Goal: Information Seeking & Learning: Check status

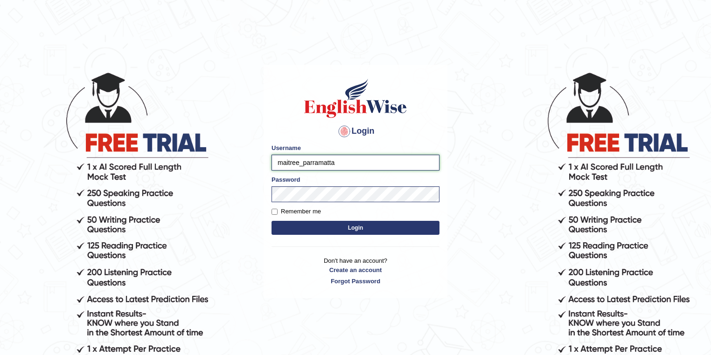
click at [300, 163] on input "maitree_parramatta" at bounding box center [355, 163] width 168 height 16
drag, startPoint x: 300, startPoint y: 161, endPoint x: 261, endPoint y: 162, distance: 39.2
click at [261, 162] on body "Login Please fix the following errors: Username maitree_parramatta Password Rem…" at bounding box center [355, 212] width 711 height 355
type input "sinan_parramatta"
click at [334, 226] on button "Login" at bounding box center [355, 228] width 168 height 14
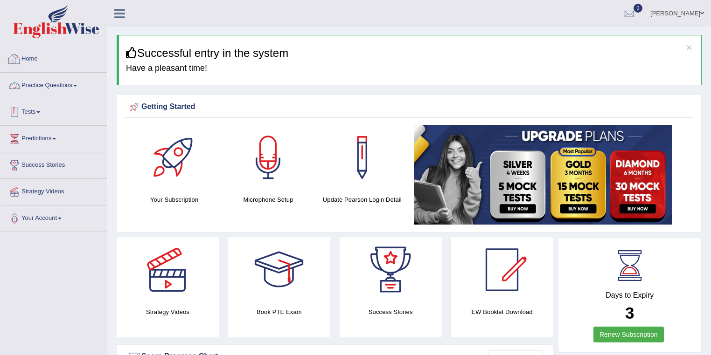
click at [43, 113] on link "Tests" at bounding box center [53, 110] width 106 height 23
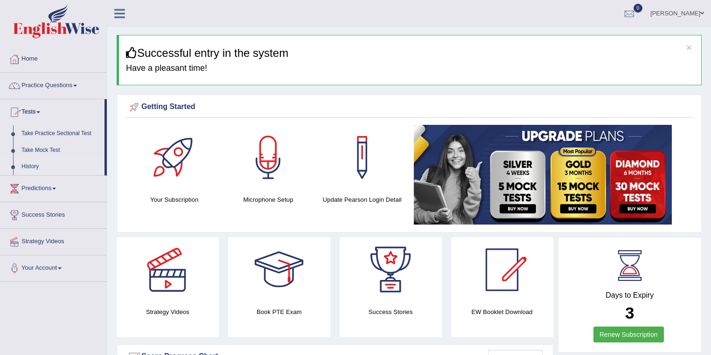
click at [34, 166] on link "History" at bounding box center [60, 167] width 87 height 17
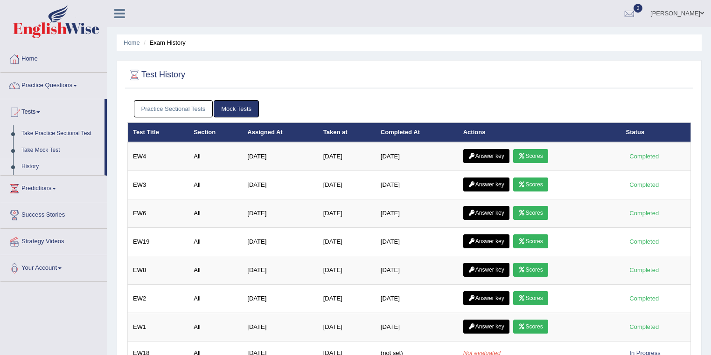
click at [231, 109] on link "Mock Tests" at bounding box center [236, 108] width 45 height 17
click at [37, 166] on link "History" at bounding box center [60, 167] width 87 height 17
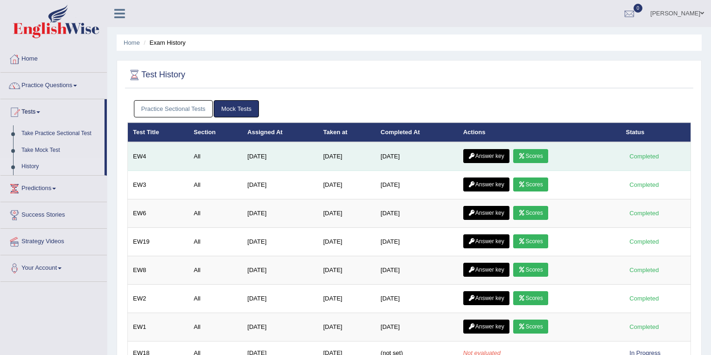
click at [534, 156] on link "Scores" at bounding box center [530, 156] width 35 height 14
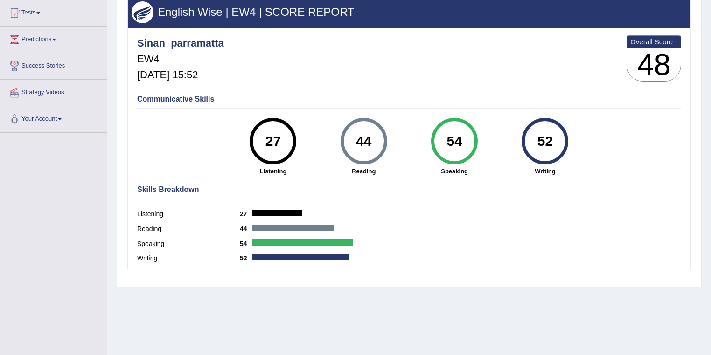
scroll to position [49, 0]
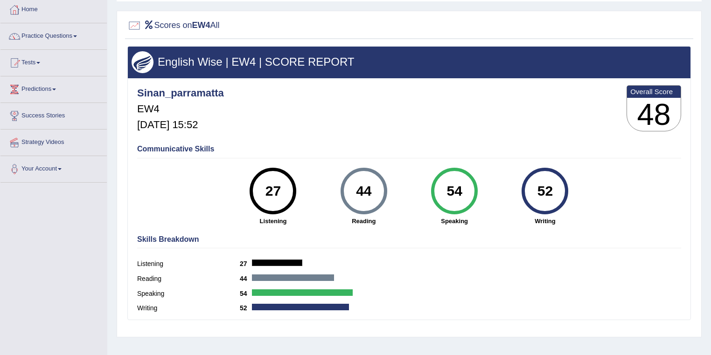
drag, startPoint x: 266, startPoint y: 191, endPoint x: 282, endPoint y: 188, distance: 16.1
click at [282, 188] on div "27" at bounding box center [273, 191] width 34 height 39
click at [336, 241] on h4 "Skills Breakdown" at bounding box center [409, 240] width 544 height 8
drag, startPoint x: 356, startPoint y: 190, endPoint x: 373, endPoint y: 190, distance: 16.8
click at [373, 190] on div "44" at bounding box center [364, 191] width 34 height 39
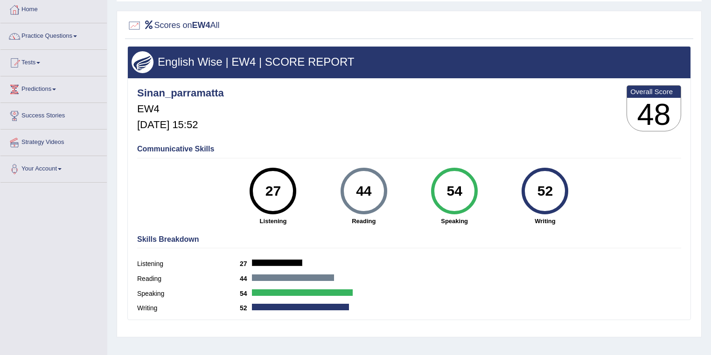
click at [373, 191] on div "44" at bounding box center [364, 191] width 34 height 39
drag, startPoint x: 356, startPoint y: 190, endPoint x: 379, endPoint y: 190, distance: 22.9
click at [379, 190] on div "44" at bounding box center [364, 191] width 34 height 39
click at [447, 198] on div "54" at bounding box center [454, 191] width 34 height 39
drag, startPoint x: 438, startPoint y: 189, endPoint x: 470, endPoint y: 189, distance: 31.7
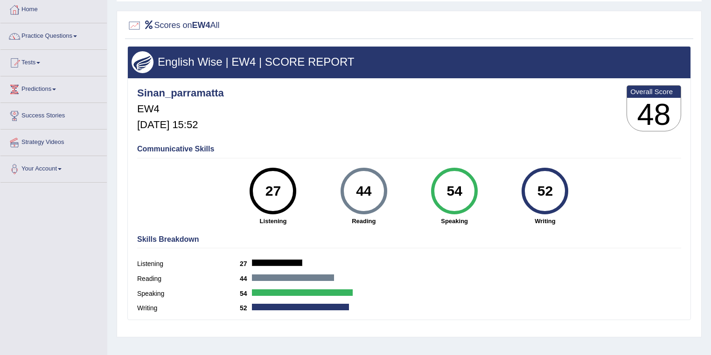
click at [470, 189] on div "54" at bounding box center [454, 191] width 34 height 39
click at [473, 253] on div "Skills Breakdown Listening 27 Reading 44 Speaking 54 Writing 52" at bounding box center [409, 275] width 549 height 89
drag, startPoint x: 538, startPoint y: 190, endPoint x: 560, endPoint y: 190, distance: 21.9
click at [560, 190] on div "52" at bounding box center [545, 191] width 34 height 39
click at [513, 241] on h4 "Skills Breakdown" at bounding box center [409, 240] width 544 height 8
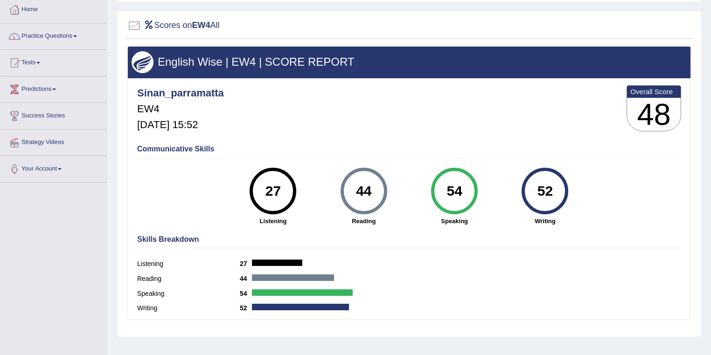
drag, startPoint x: 450, startPoint y: 191, endPoint x: 464, endPoint y: 190, distance: 14.0
click at [464, 190] on div "54" at bounding box center [454, 191] width 34 height 39
click at [461, 237] on h4 "Skills Breakdown" at bounding box center [409, 240] width 544 height 8
drag, startPoint x: 444, startPoint y: 187, endPoint x: 461, endPoint y: 187, distance: 17.3
click at [461, 187] on div "54" at bounding box center [454, 191] width 34 height 39
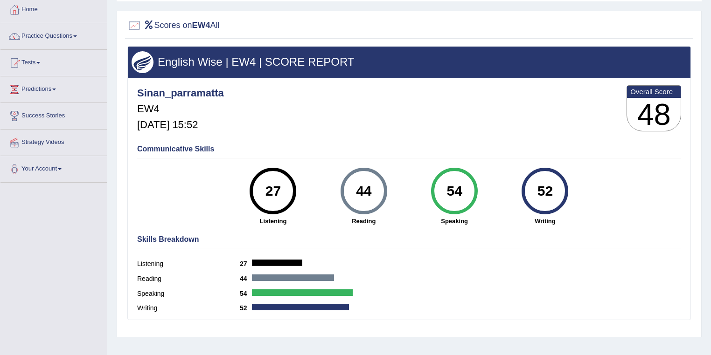
click at [453, 262] on div "Listening 27" at bounding box center [409, 265] width 544 height 15
drag, startPoint x: 446, startPoint y: 193, endPoint x: 470, endPoint y: 191, distance: 24.3
click at [470, 191] on div "54" at bounding box center [454, 191] width 34 height 39
drag, startPoint x: 460, startPoint y: 249, endPoint x: 470, endPoint y: 244, distance: 10.2
click at [461, 249] on div "Skills Breakdown Listening 27 Reading 44 Speaking 54 Writing 52" at bounding box center [409, 275] width 549 height 89
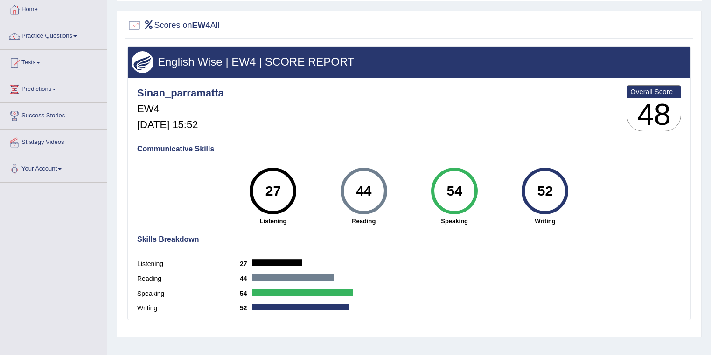
drag, startPoint x: 535, startPoint y: 193, endPoint x: 557, endPoint y: 194, distance: 21.9
click at [557, 194] on div "52" at bounding box center [545, 191] width 34 height 39
click at [514, 256] on div "Skills Breakdown Listening 27 Reading 44 Speaking 54 Writing 52" at bounding box center [409, 275] width 549 height 89
drag, startPoint x: 357, startPoint y: 189, endPoint x: 383, endPoint y: 187, distance: 26.7
click at [383, 187] on div "44" at bounding box center [364, 191] width 47 height 47
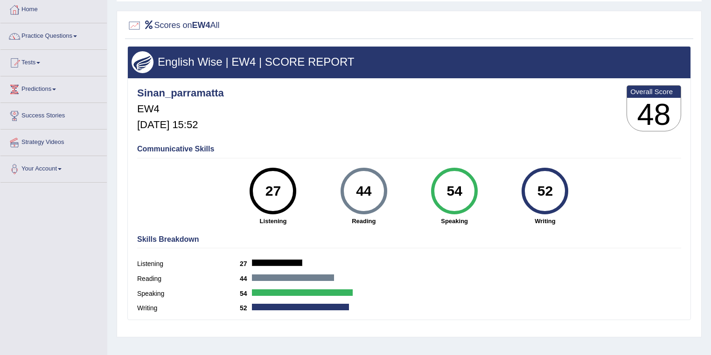
drag, startPoint x: 357, startPoint y: 188, endPoint x: 375, endPoint y: 188, distance: 17.7
click at [375, 188] on div "44" at bounding box center [364, 191] width 34 height 39
click at [373, 238] on h4 "Skills Breakdown" at bounding box center [409, 240] width 544 height 8
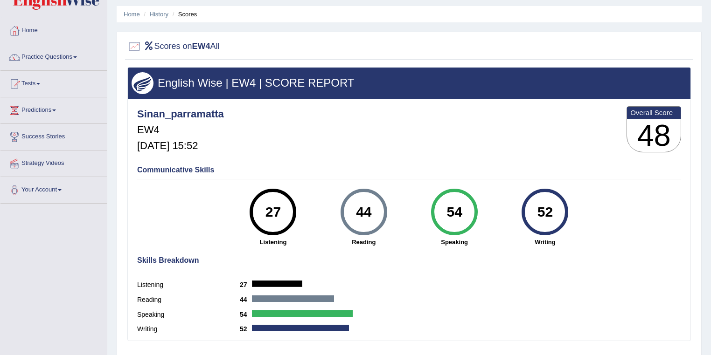
scroll to position [0, 0]
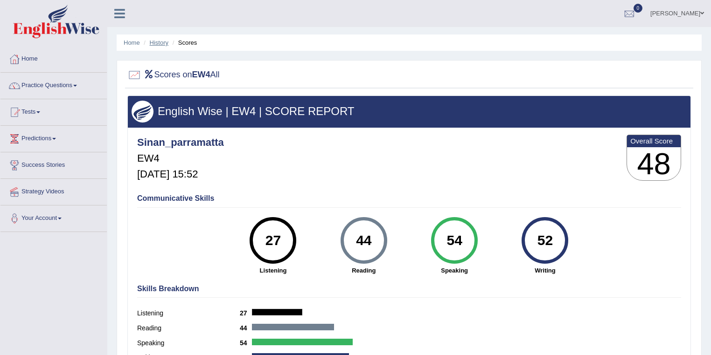
click at [162, 45] on link "History" at bounding box center [159, 42] width 19 height 7
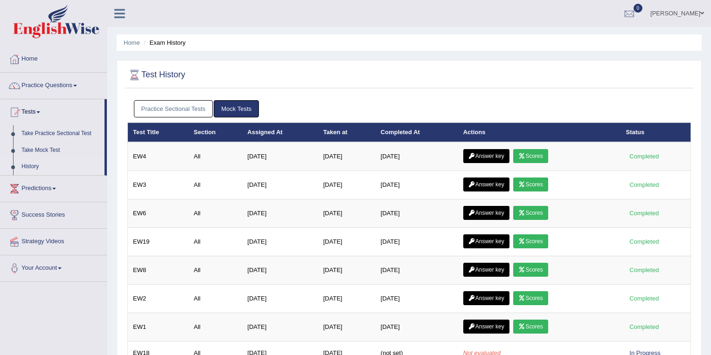
click at [481, 155] on link "Answer key" at bounding box center [486, 156] width 46 height 14
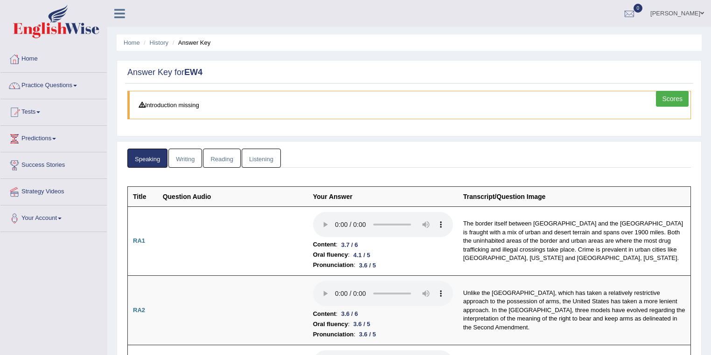
click at [263, 159] on link "Listening" at bounding box center [261, 158] width 39 height 19
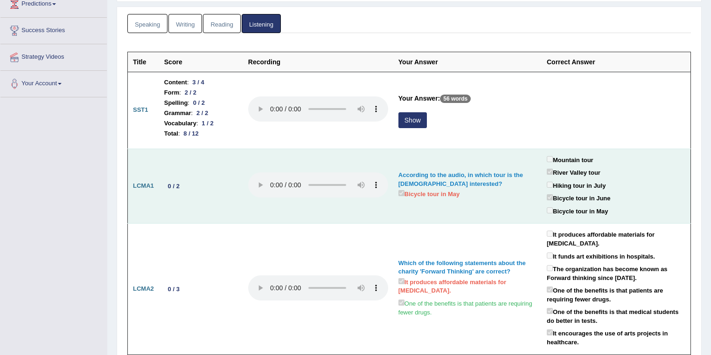
scroll to position [149, 0]
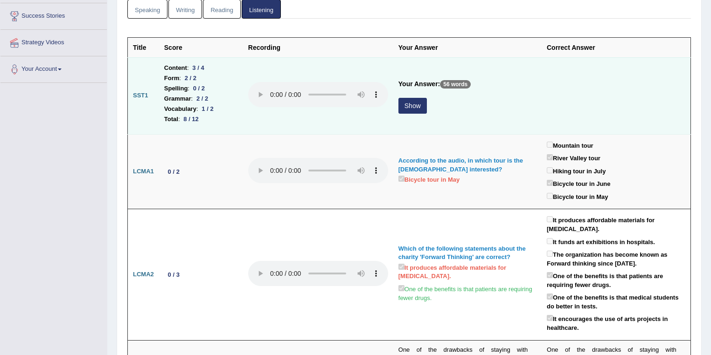
click at [410, 106] on button "Show" at bounding box center [412, 106] width 28 height 16
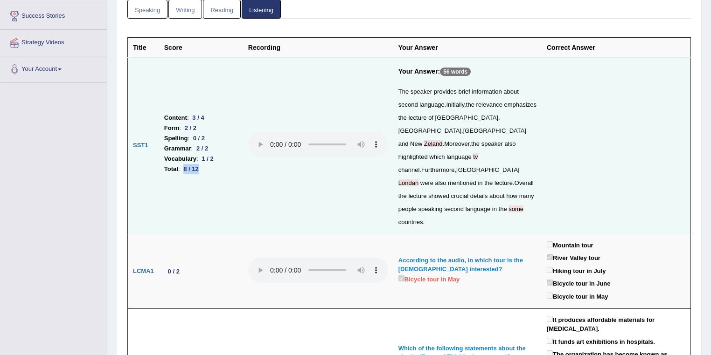
drag, startPoint x: 186, startPoint y: 156, endPoint x: 203, endPoint y: 153, distance: 18.0
click at [202, 164] on div "8 / 12" at bounding box center [191, 169] width 22 height 10
click at [243, 168] on td at bounding box center [318, 145] width 150 height 177
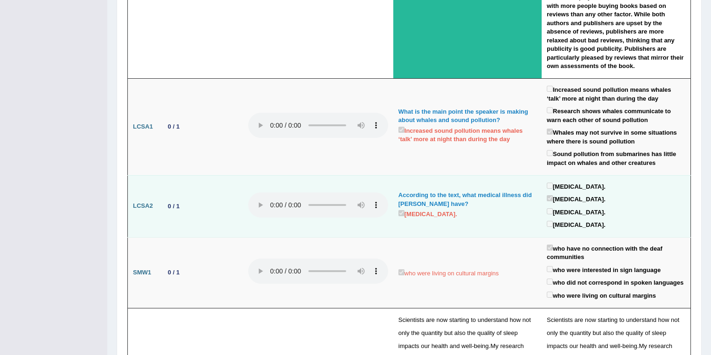
scroll to position [1741, 0]
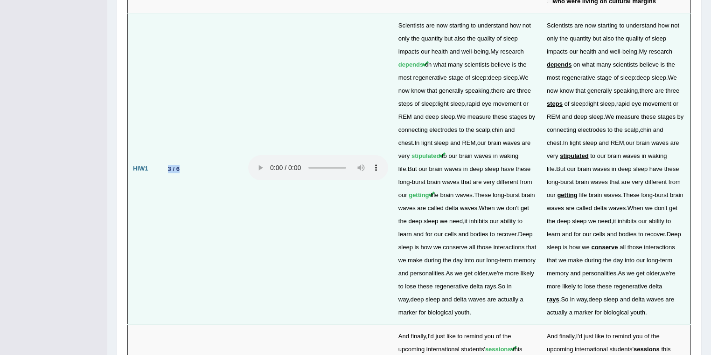
drag, startPoint x: 162, startPoint y: 141, endPoint x: 182, endPoint y: 142, distance: 19.6
click at [182, 142] on td "3 / 6" at bounding box center [201, 169] width 84 height 311
click at [178, 164] on div "3 / 6" at bounding box center [173, 169] width 19 height 10
drag, startPoint x: 168, startPoint y: 144, endPoint x: 183, endPoint y: 144, distance: 14.9
click at [183, 144] on td "3 / 6" at bounding box center [201, 169] width 84 height 311
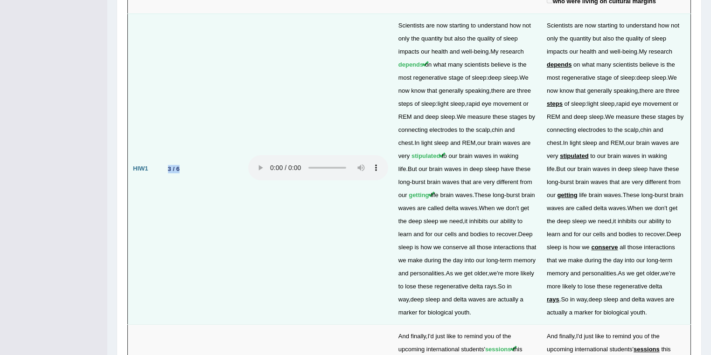
click at [215, 218] on td "3 / 6" at bounding box center [201, 169] width 84 height 311
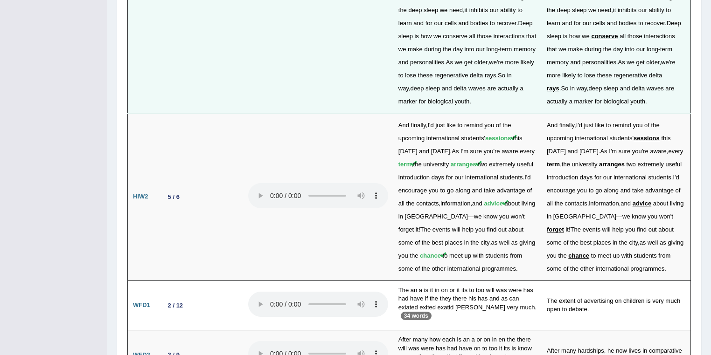
scroll to position [1990, 0]
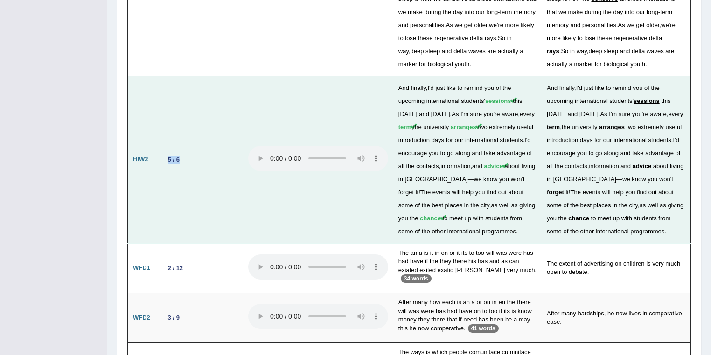
drag, startPoint x: 167, startPoint y: 135, endPoint x: 186, endPoint y: 134, distance: 18.7
click at [186, 134] on td "5 / 6" at bounding box center [201, 159] width 84 height 167
click at [250, 207] on td at bounding box center [318, 159] width 150 height 167
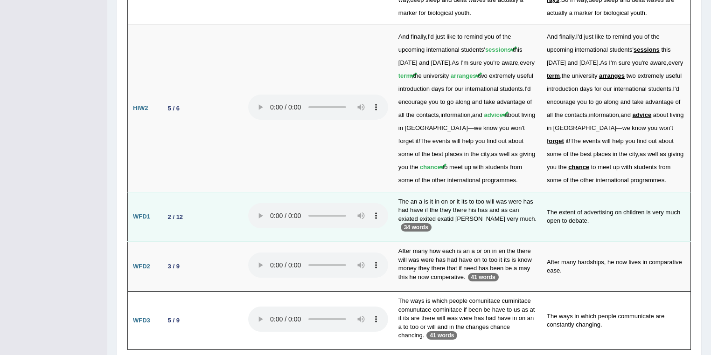
scroll to position [2059, 0]
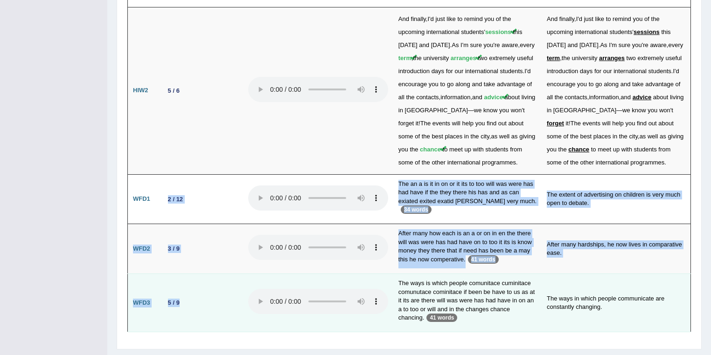
drag, startPoint x: 168, startPoint y: 168, endPoint x: 181, endPoint y: 285, distance: 117.8
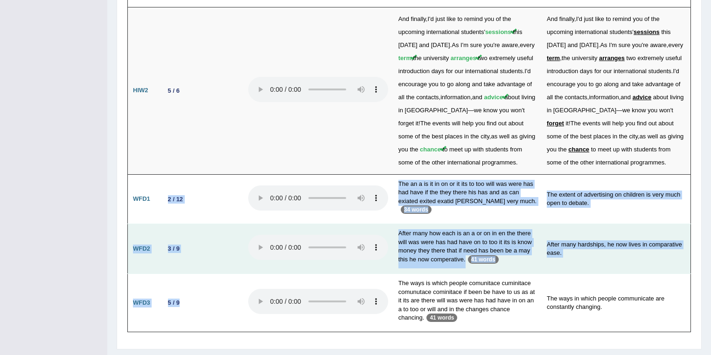
click at [202, 230] on td "3 / 9" at bounding box center [201, 249] width 84 height 50
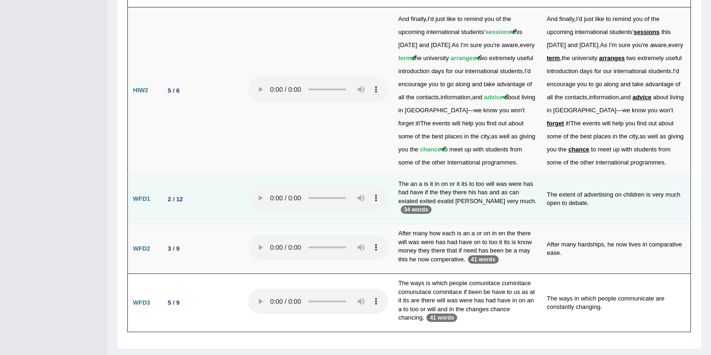
drag, startPoint x: 400, startPoint y: 153, endPoint x: 415, endPoint y: 188, distance: 38.2
click at [415, 188] on td "The an a is it in on or it its to too will was were has had have if the they th…" at bounding box center [467, 199] width 148 height 50
drag, startPoint x: 398, startPoint y: 158, endPoint x: 414, endPoint y: 187, distance: 32.8
click at [414, 187] on td "The an a is it in on or it its to too will was were has had have if the they th…" at bounding box center [467, 199] width 148 height 50
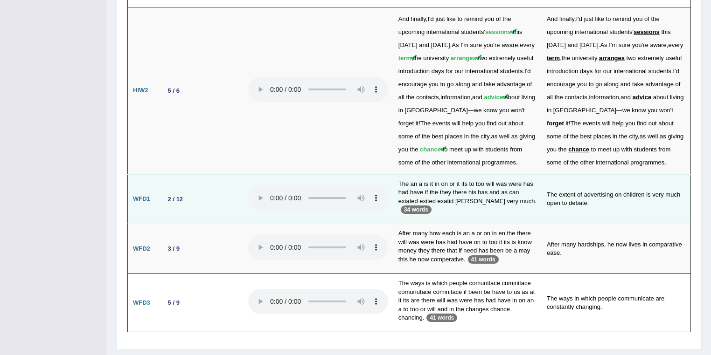
click at [571, 195] on td "The extent of advertising on children is very much open to debate." at bounding box center [616, 199] width 149 height 50
drag, startPoint x: 396, startPoint y: 176, endPoint x: 453, endPoint y: 180, distance: 57.0
click at [453, 180] on td "The an a is it in on or it its to too will was were has had have if the they th…" at bounding box center [467, 199] width 148 height 50
drag, startPoint x: 558, startPoint y: 169, endPoint x: 576, endPoint y: 169, distance: 18.2
click at [576, 174] on td "The extent of advertising on children is very much open to debate." at bounding box center [616, 199] width 149 height 50
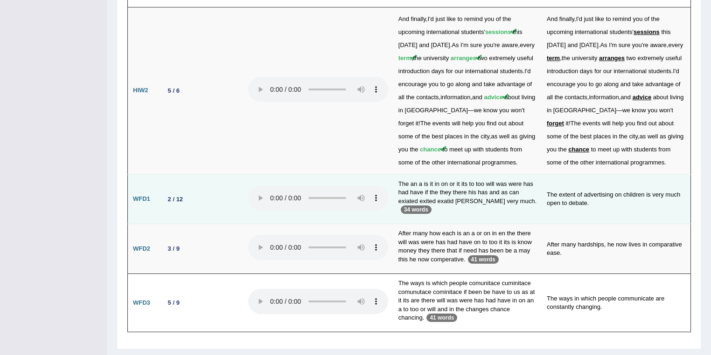
click at [594, 174] on td "The extent of advertising on children is very much open to debate." at bounding box center [616, 199] width 149 height 50
click at [619, 174] on td "The extent of advertising on children is very much open to debate." at bounding box center [616, 199] width 149 height 50
drag, startPoint x: 440, startPoint y: 159, endPoint x: 450, endPoint y: 159, distance: 9.3
click at [450, 174] on td "The an a is it in on or it its to too will was were has had have if the they th…" at bounding box center [467, 199] width 148 height 50
click at [541, 193] on td "The an a is it in on or it its to too will was were has had have if the they th…" at bounding box center [467, 199] width 148 height 50
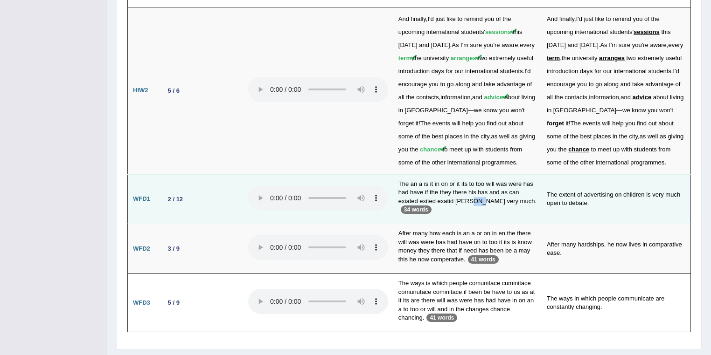
drag, startPoint x: 466, startPoint y: 177, endPoint x: 477, endPoint y: 177, distance: 10.3
click at [477, 177] on td "The an a is it in on or it its to too will was were has had have if the they th…" at bounding box center [467, 199] width 148 height 50
drag, startPoint x: 495, startPoint y: 177, endPoint x: 510, endPoint y: 178, distance: 14.9
click at [510, 178] on td "The an a is it in on or it its to too will was were has had have if the they th…" at bounding box center [467, 199] width 148 height 50
click at [511, 191] on td "The an a is it in on or it its to too will was were has had have if the they th…" at bounding box center [467, 199] width 148 height 50
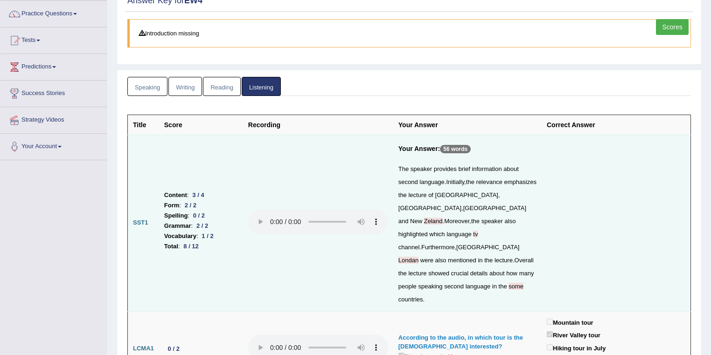
scroll to position [99, 0]
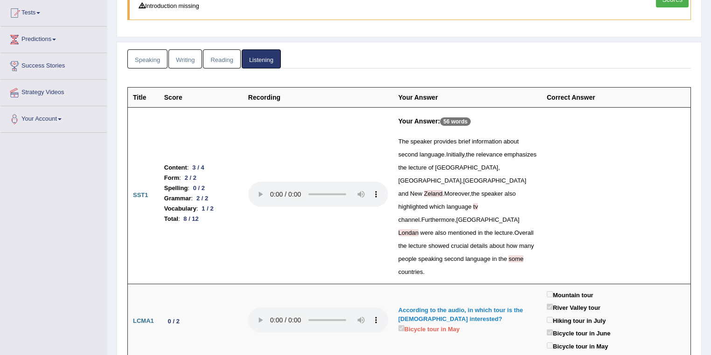
click at [220, 59] on link "Reading" at bounding box center [221, 58] width 37 height 19
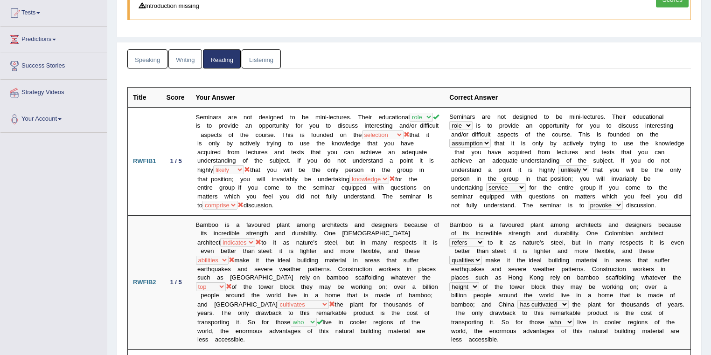
click at [266, 58] on link "Listening" at bounding box center [261, 58] width 39 height 19
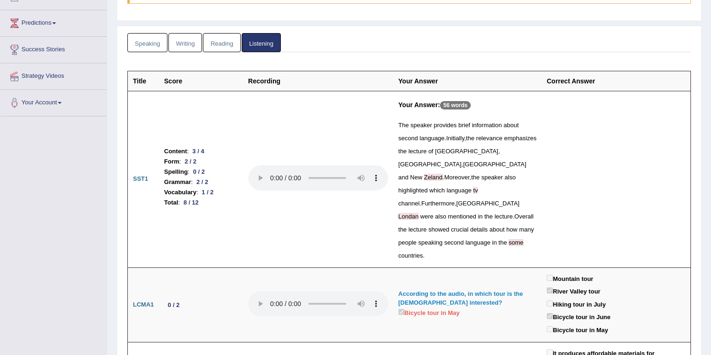
scroll to position [0, 0]
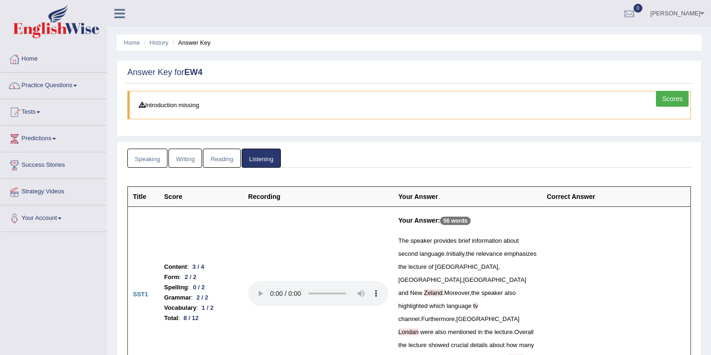
click at [228, 160] on link "Reading" at bounding box center [221, 158] width 37 height 19
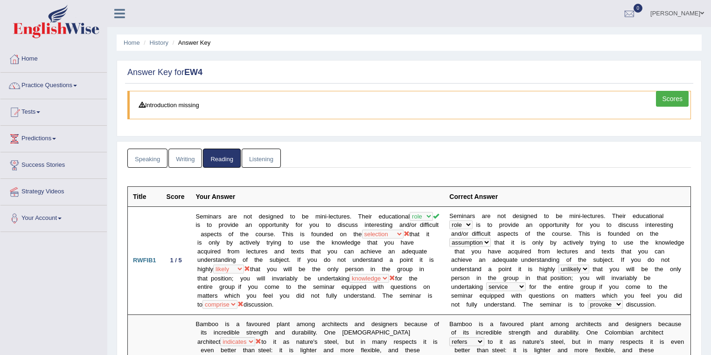
click at [176, 153] on link "Writing" at bounding box center [185, 158] width 34 height 19
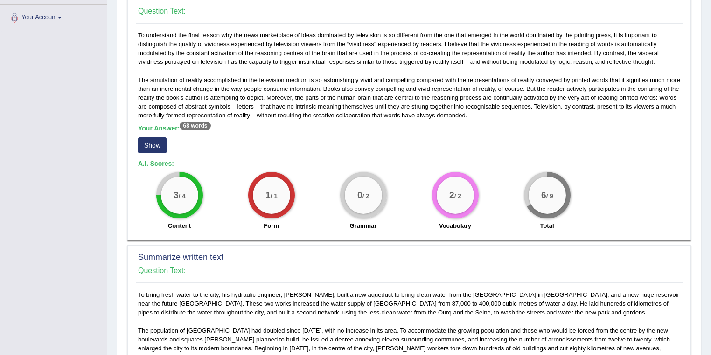
scroll to position [249, 0]
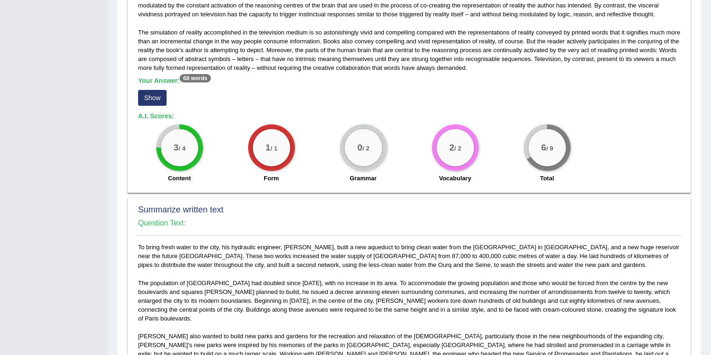
click at [155, 94] on button "Show" at bounding box center [152, 98] width 28 height 16
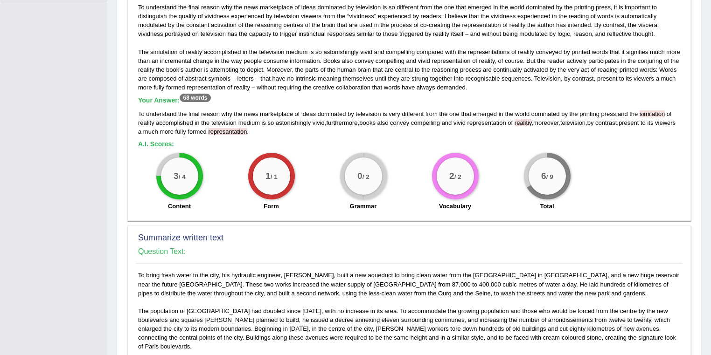
scroll to position [149, 0]
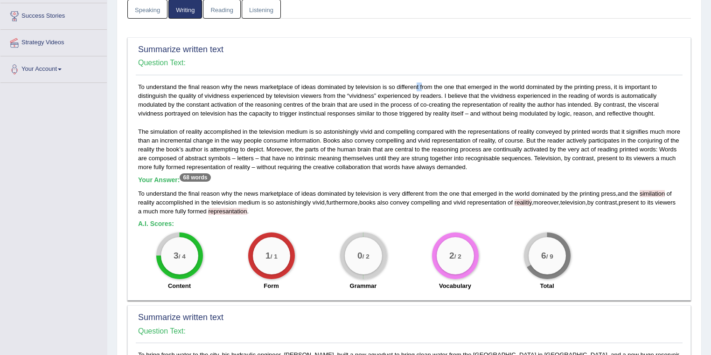
drag, startPoint x: 389, startPoint y: 84, endPoint x: 396, endPoint y: 84, distance: 6.1
click at [396, 84] on div "To understand the final reason why the news marketplace of ideas dominated by t…" at bounding box center [409, 189] width 547 height 213
click at [646, 196] on div "To understand the final reason why the news marketplace of ideas dominated by t…" at bounding box center [409, 202] width 542 height 27
click at [649, 190] on span "similation" at bounding box center [652, 193] width 25 height 7
click at [648, 190] on span "similation" at bounding box center [652, 193] width 25 height 7
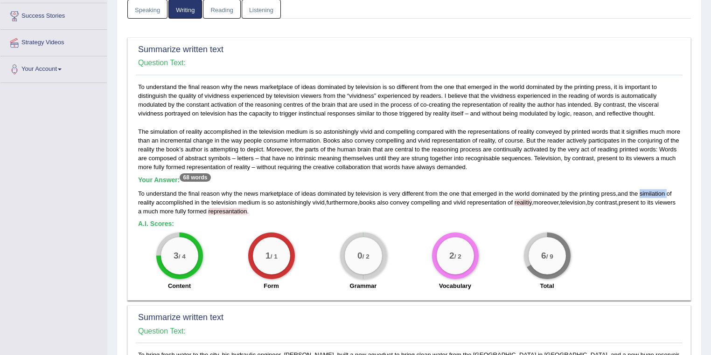
click at [648, 190] on span "similation" at bounding box center [652, 193] width 25 height 7
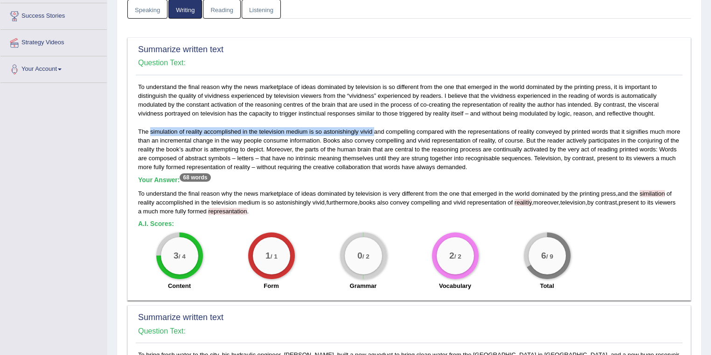
drag, startPoint x: 151, startPoint y: 129, endPoint x: 374, endPoint y: 129, distance: 223.4
click at [375, 129] on div "To understand the final reason why the news marketplace of ideas dominated by t…" at bounding box center [409, 189] width 547 height 213
click at [222, 224] on h5 "A.I. Scores:" at bounding box center [409, 224] width 542 height 7
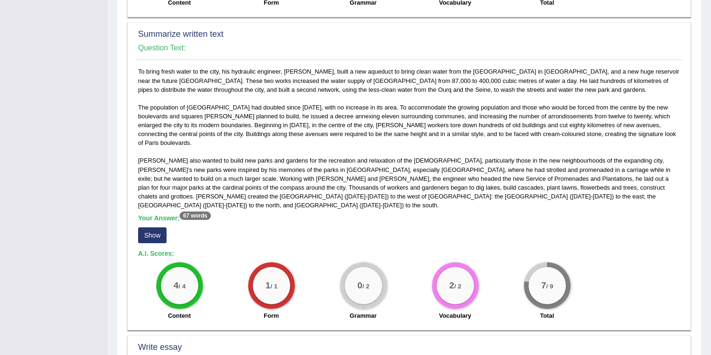
scroll to position [448, 0]
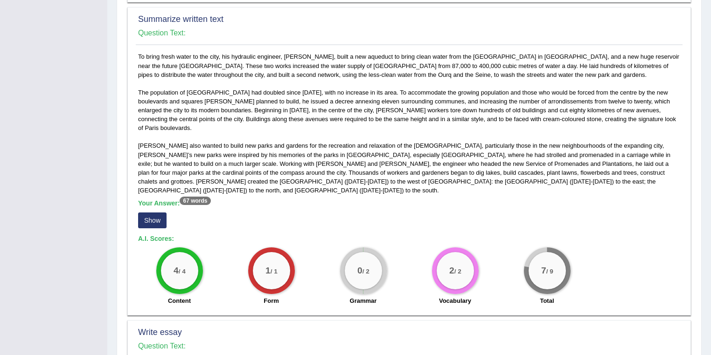
click at [153, 213] on button "Show" at bounding box center [152, 221] width 28 height 16
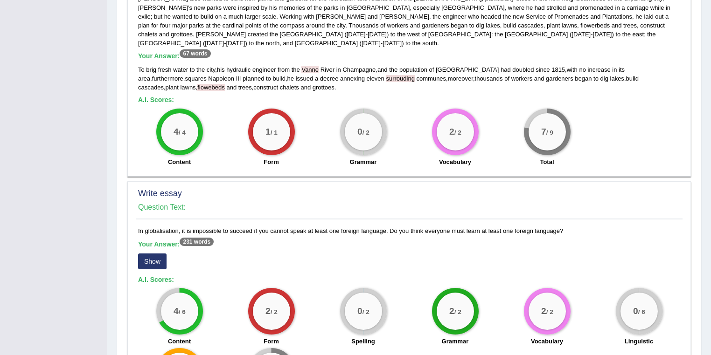
scroll to position [680, 0]
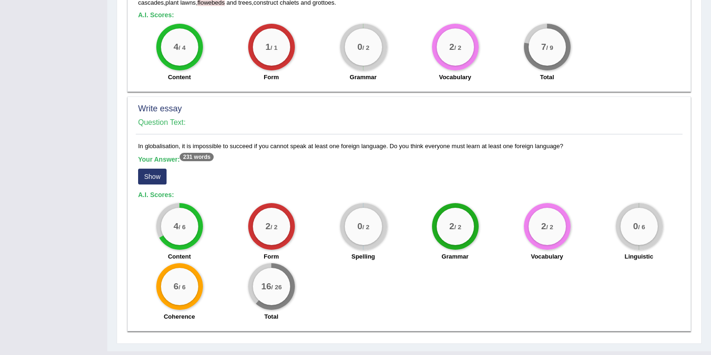
click at [150, 169] on button "Show" at bounding box center [152, 177] width 28 height 16
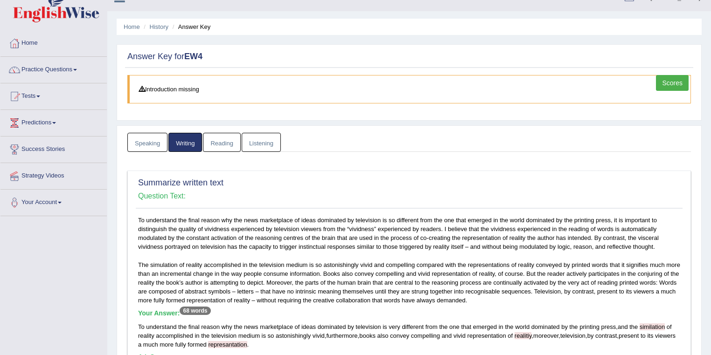
scroll to position [0, 0]
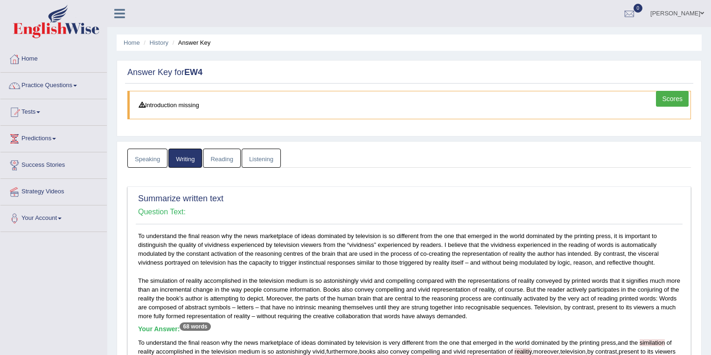
click at [148, 151] on link "Speaking" at bounding box center [147, 158] width 40 height 19
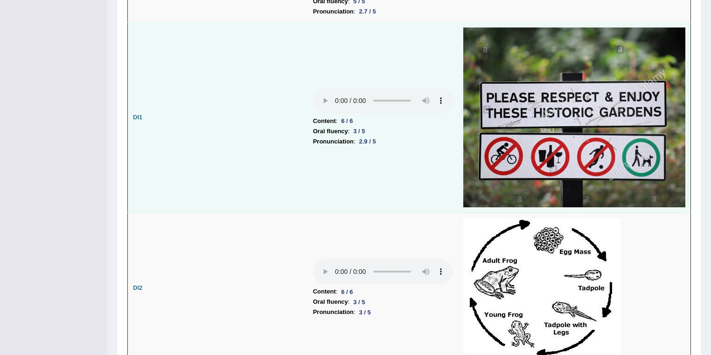
scroll to position [1493, 0]
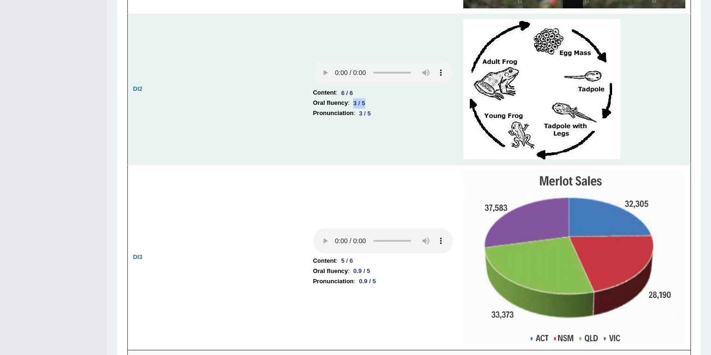
drag, startPoint x: 352, startPoint y: 96, endPoint x: 376, endPoint y: 99, distance: 24.5
click at [376, 99] on li "Oral fluency : 3 / 5" at bounding box center [383, 103] width 140 height 10
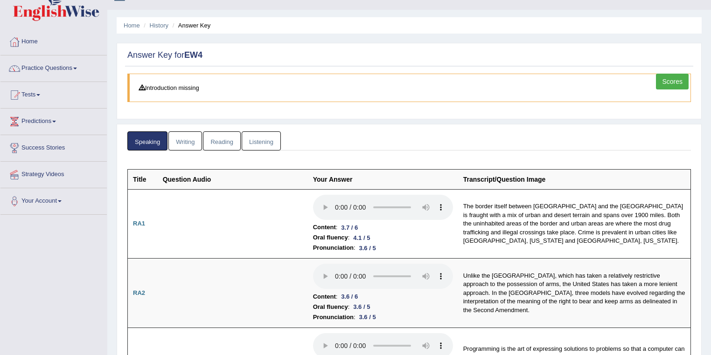
scroll to position [0, 0]
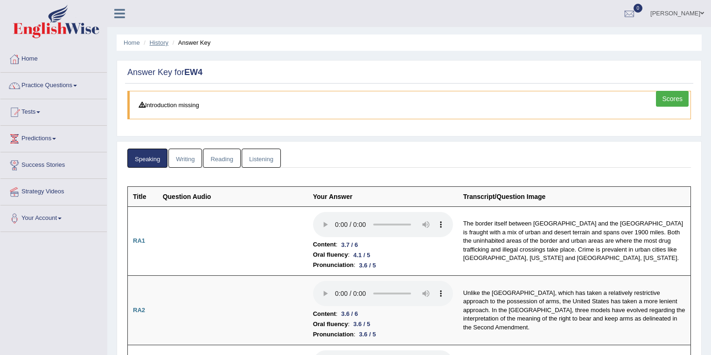
click at [154, 41] on link "History" at bounding box center [159, 42] width 19 height 7
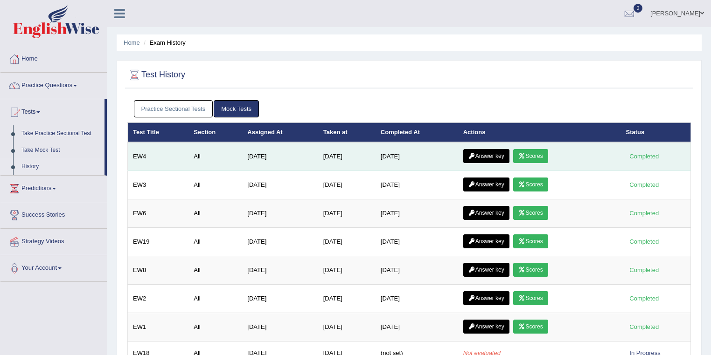
click at [541, 157] on link "Scores" at bounding box center [530, 156] width 35 height 14
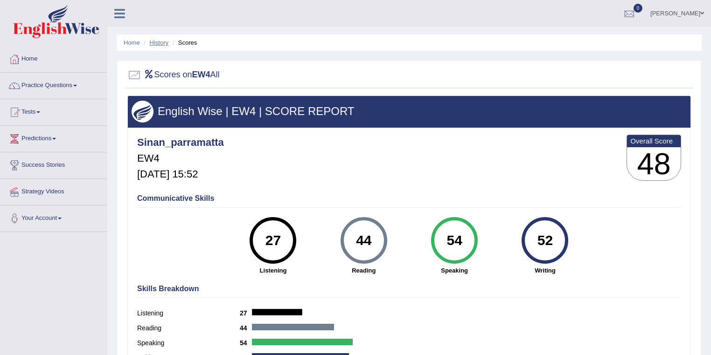
click at [160, 40] on link "History" at bounding box center [159, 42] width 19 height 7
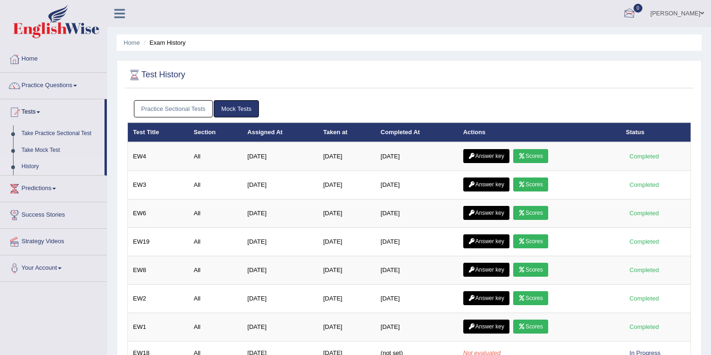
click at [688, 14] on link "Sinan Daskin" at bounding box center [677, 12] width 68 height 24
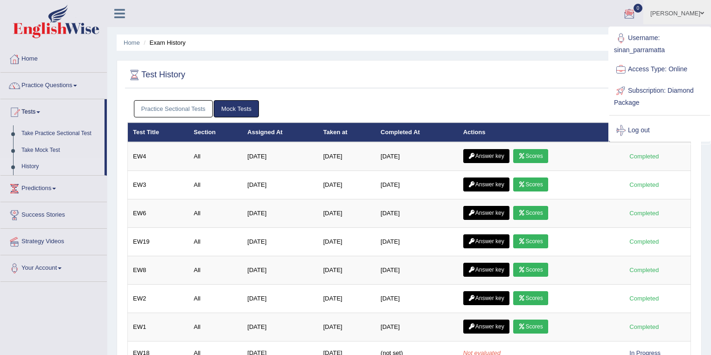
click at [647, 126] on link "Log out" at bounding box center [659, 130] width 101 height 21
